Goal: Task Accomplishment & Management: Use online tool/utility

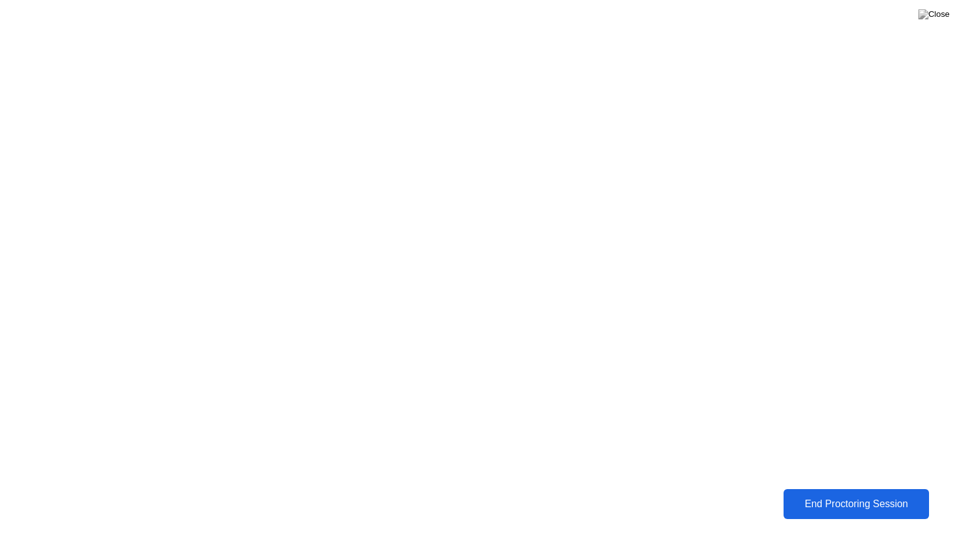
click at [913, 499] on div "End Proctoring Session" at bounding box center [856, 504] width 150 height 12
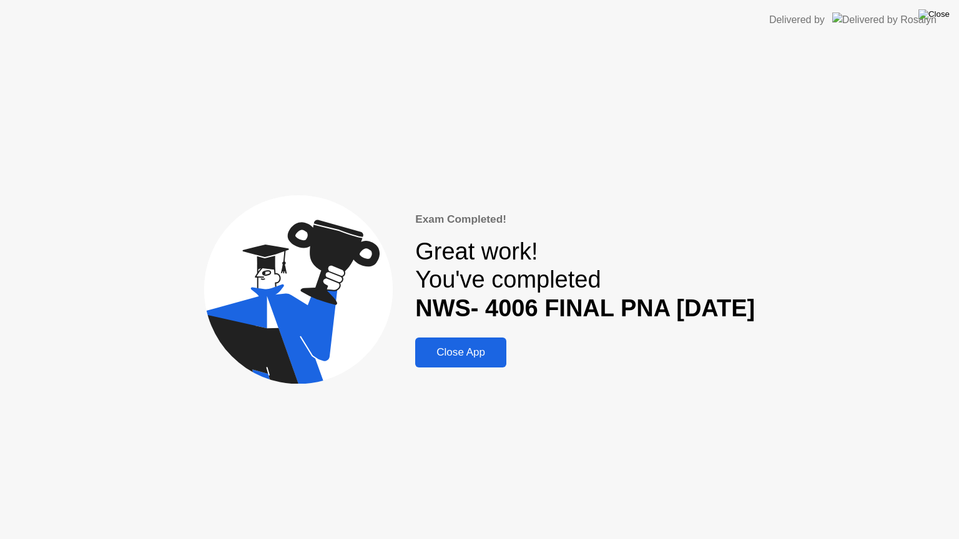
click at [944, 16] on img at bounding box center [933, 14] width 31 height 10
